Goal: Task Accomplishment & Management: Use online tool/utility

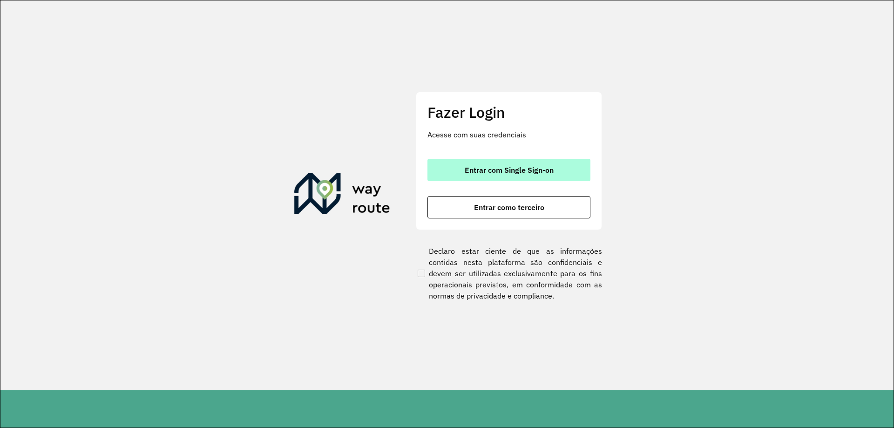
click at [521, 172] on span "Entrar com Single Sign-on" at bounding box center [508, 169] width 89 height 7
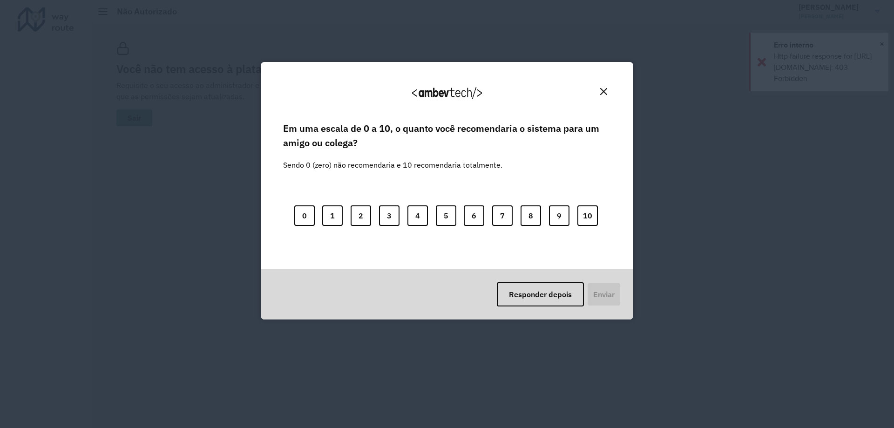
click at [606, 93] on img "Close" at bounding box center [603, 91] width 7 height 7
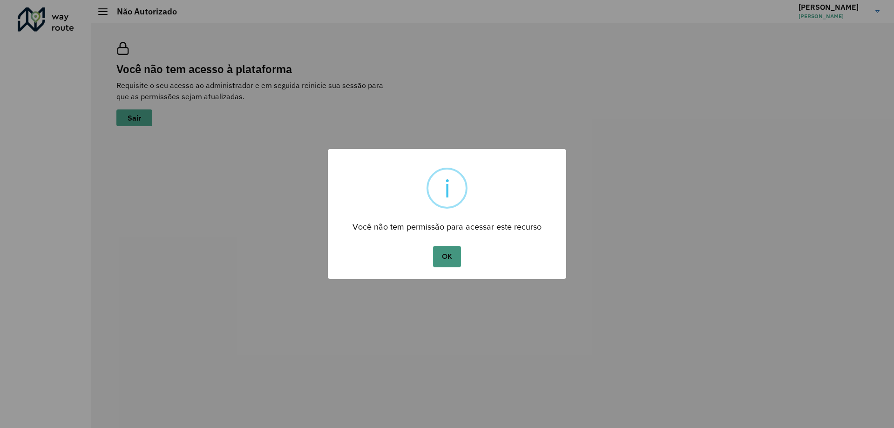
click at [440, 258] on button "OK" at bounding box center [446, 256] width 27 height 21
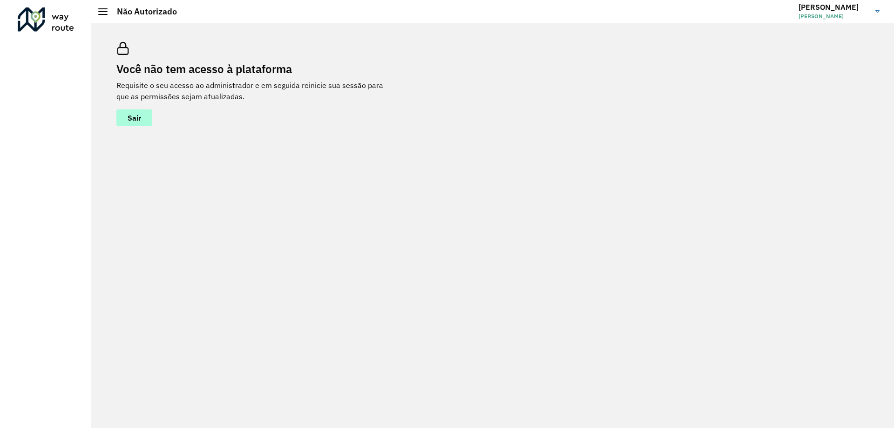
click at [128, 122] on button "Sair" at bounding box center [134, 117] width 36 height 17
